Goal: Task Accomplishment & Management: Use online tool/utility

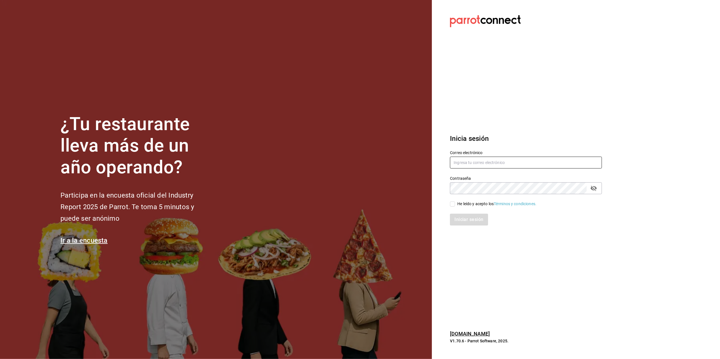
type input "[EMAIL_ADDRESS][DOMAIN_NAME]"
click at [455, 203] on input "He leído y acepto los Términos y condiciones." at bounding box center [452, 204] width 5 height 5
checkbox input "true"
click at [459, 218] on button "Iniciar sesión" at bounding box center [469, 220] width 38 height 12
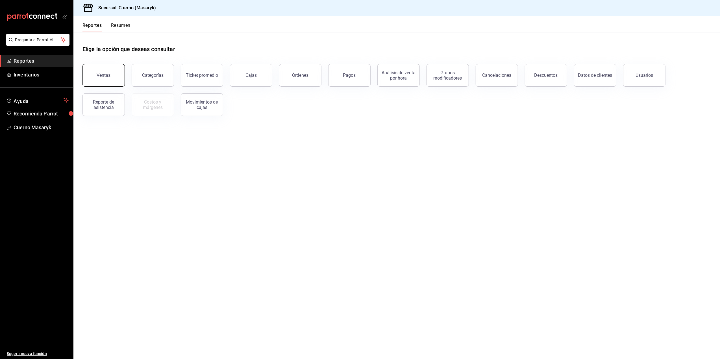
click at [110, 84] on button "Ventas" at bounding box center [104, 75] width 42 height 23
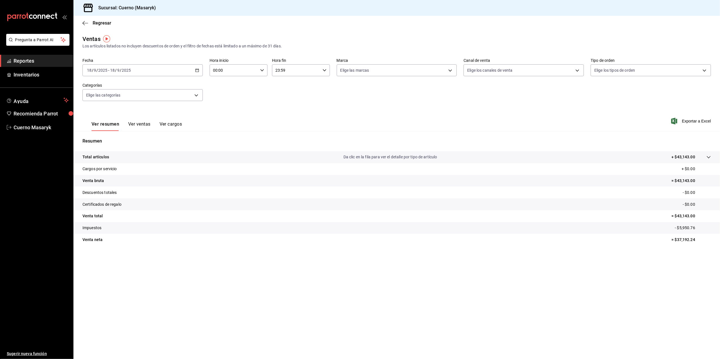
click at [197, 70] on icon "button" at bounding box center [197, 70] width 4 height 4
click at [489, 251] on div "Total artículos Da clic en la fila para ver el detalle por tipo de artículo + $…" at bounding box center [396, 201] width 647 height 101
click at [197, 70] on icon "button" at bounding box center [197, 70] width 4 height 4
click at [114, 138] on span "Rango de fechas" at bounding box center [109, 138] width 44 height 6
click at [180, 122] on button "11" at bounding box center [178, 120] width 10 height 10
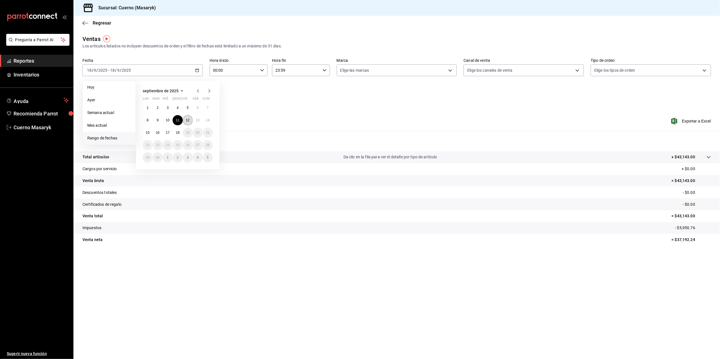
click at [190, 123] on button "12" at bounding box center [188, 120] width 10 height 10
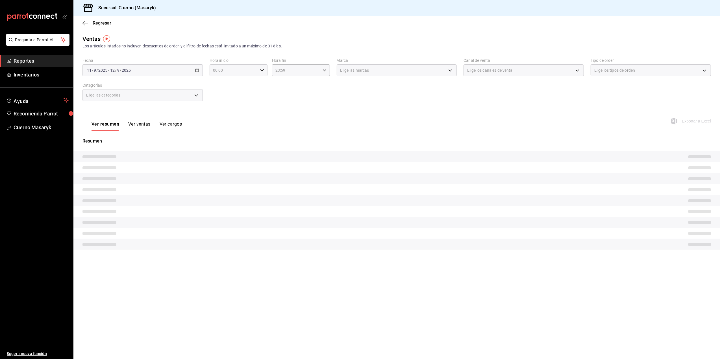
click at [262, 68] on icon "button" at bounding box center [262, 70] width 4 height 4
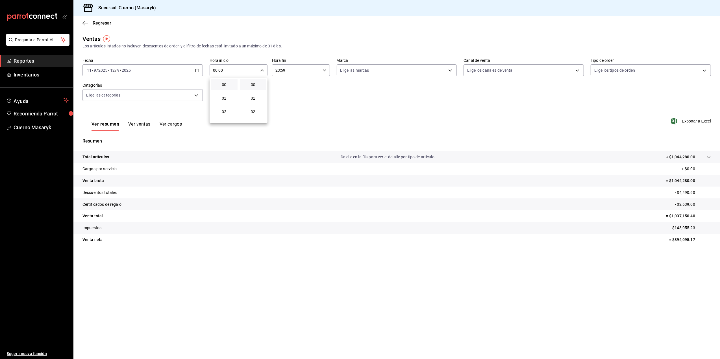
scroll to position [38, 0]
click at [224, 116] on span "05" at bounding box center [224, 115] width 20 height 5
type input "05:00"
click at [256, 86] on span "00" at bounding box center [253, 85] width 20 height 5
click at [324, 70] on div at bounding box center [360, 179] width 720 height 359
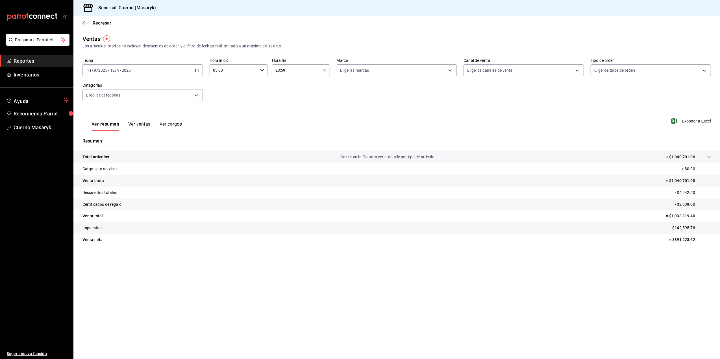
click at [327, 68] on div "23:59 Hora fin" at bounding box center [301, 70] width 58 height 12
click at [288, 100] on span "05" at bounding box center [287, 98] width 20 height 5
click at [314, 85] on span "00" at bounding box center [316, 85] width 20 height 5
type input "05:00"
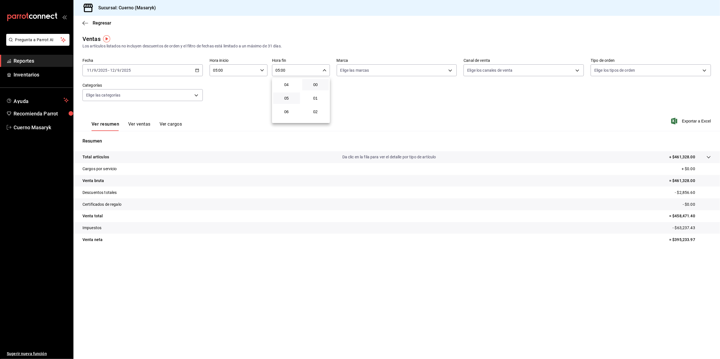
click at [693, 120] on div at bounding box center [360, 179] width 720 height 359
click at [691, 122] on span "Exportar a Excel" at bounding box center [692, 121] width 39 height 7
click at [198, 70] on icon "button" at bounding box center [197, 70] width 4 height 4
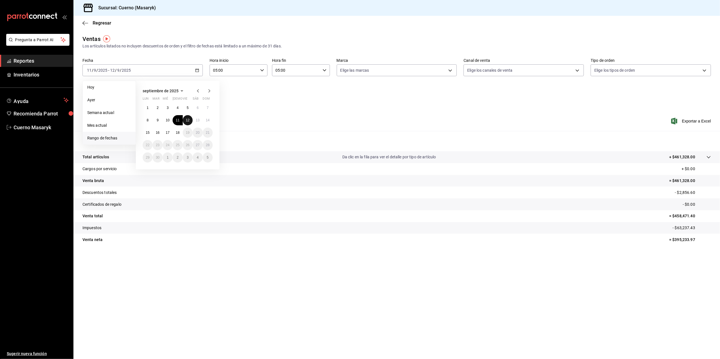
click at [188, 119] on abbr "12" at bounding box center [188, 120] width 4 height 4
click at [196, 122] on button "13" at bounding box center [198, 120] width 10 height 10
click at [697, 123] on span "Exportar a Excel" at bounding box center [692, 121] width 39 height 7
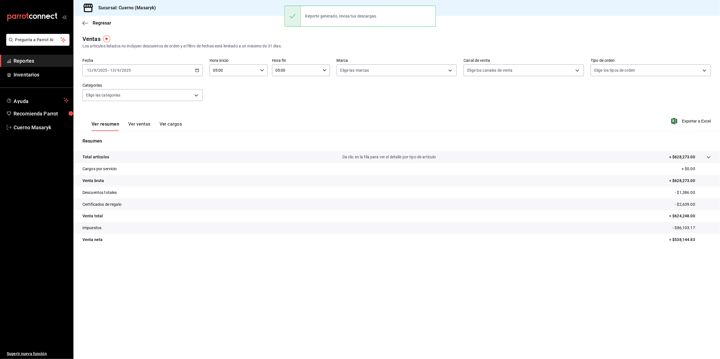
click at [194, 70] on div "[DATE] [DATE] - [DATE] [DATE]" at bounding box center [143, 70] width 120 height 12
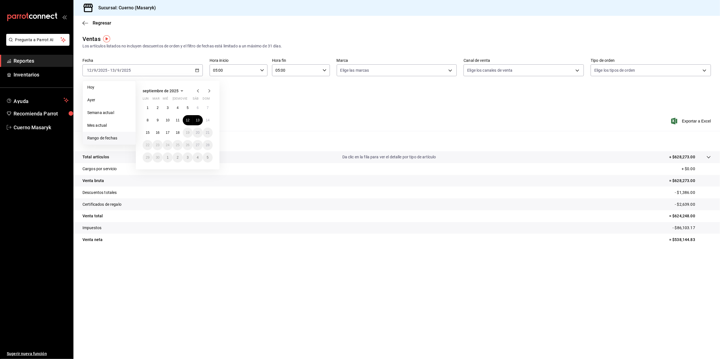
click at [206, 201] on tr "Certificados de regalo - $2,639.00" at bounding box center [396, 205] width 647 height 12
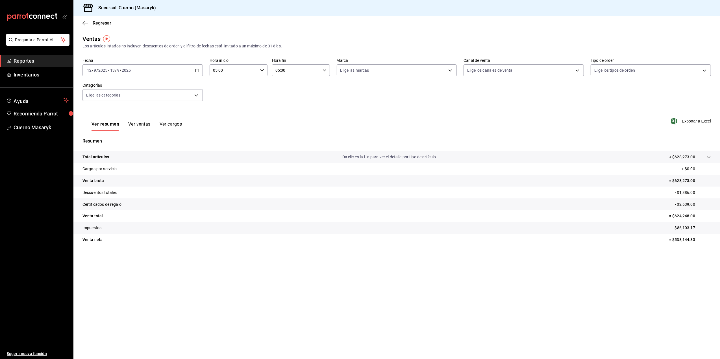
click at [198, 71] on icon "button" at bounding box center [197, 70] width 4 height 4
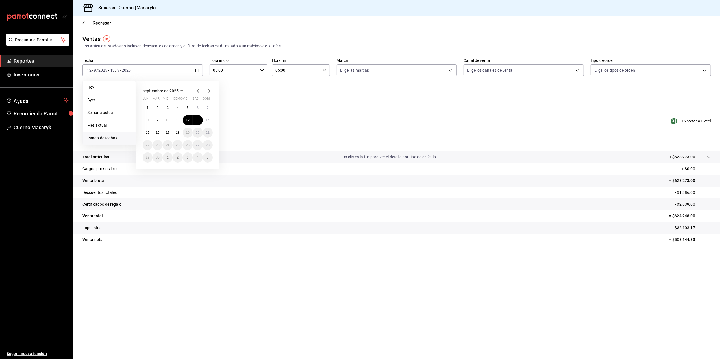
click at [265, 125] on div "Ver resumen Ver ventas Ver cargos Exportar a Excel" at bounding box center [396, 119] width 647 height 23
